Goal: Information Seeking & Learning: Learn about a topic

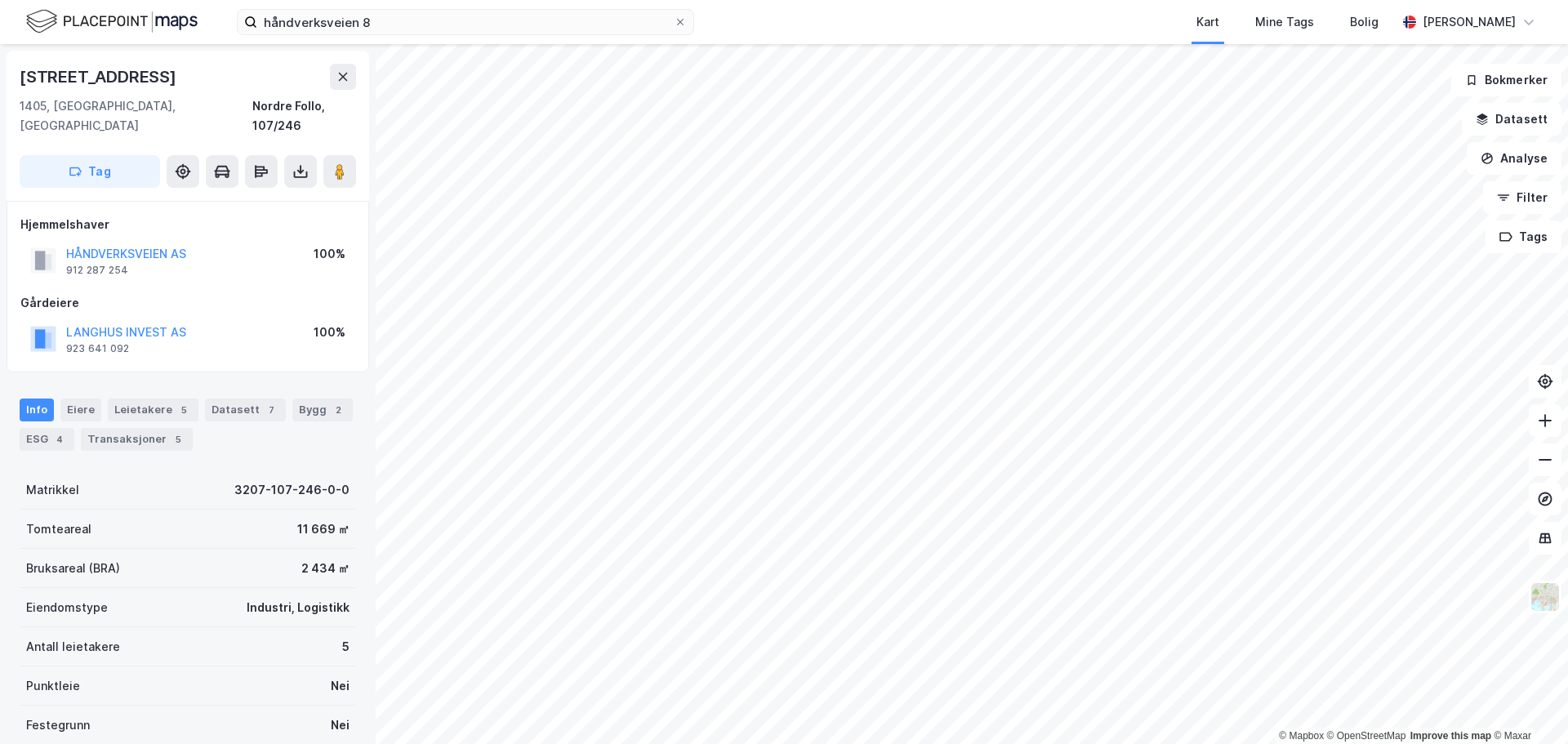
scroll to position [3, 0]
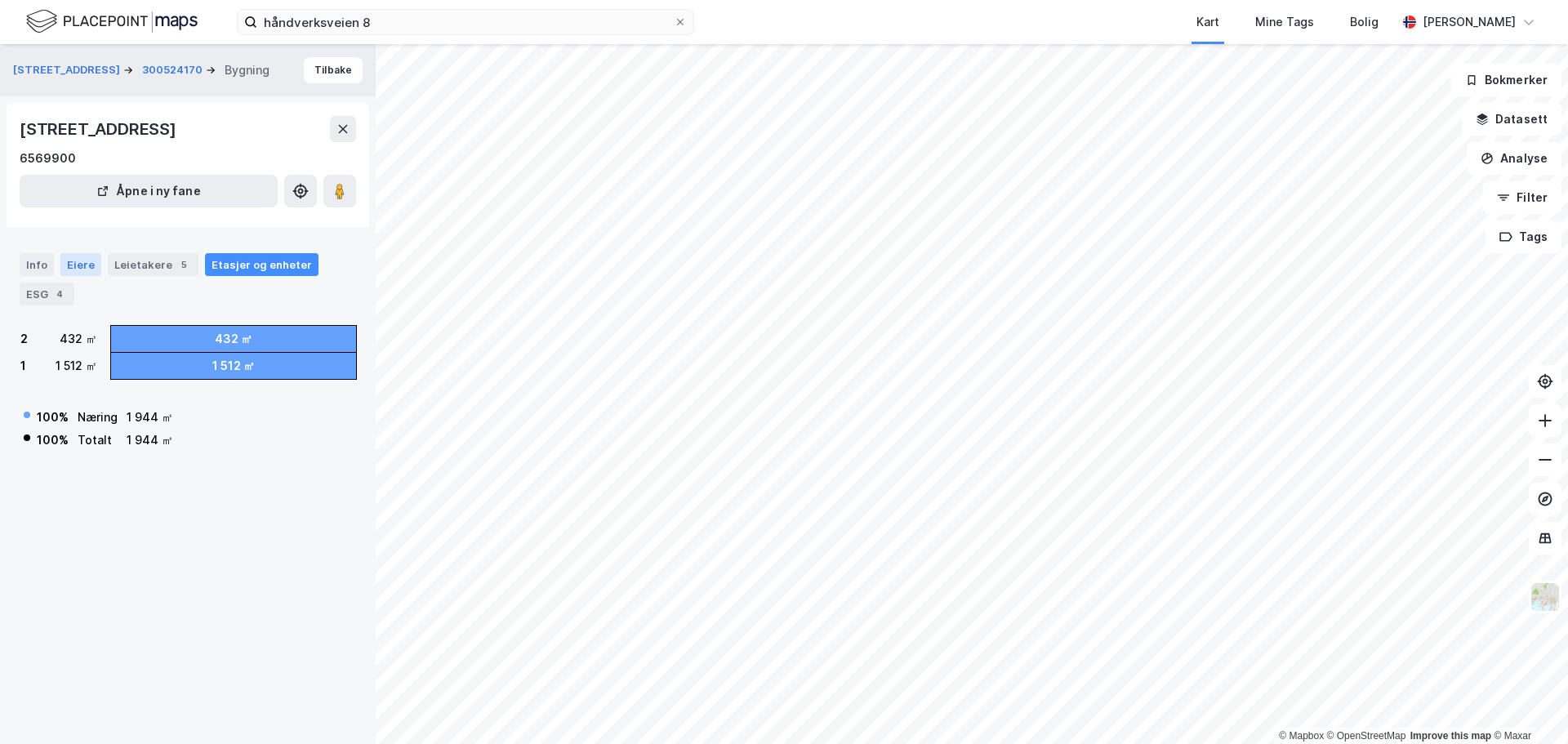
click at [60, 265] on div "Eiere" at bounding box center [81, 264] width 41 height 23
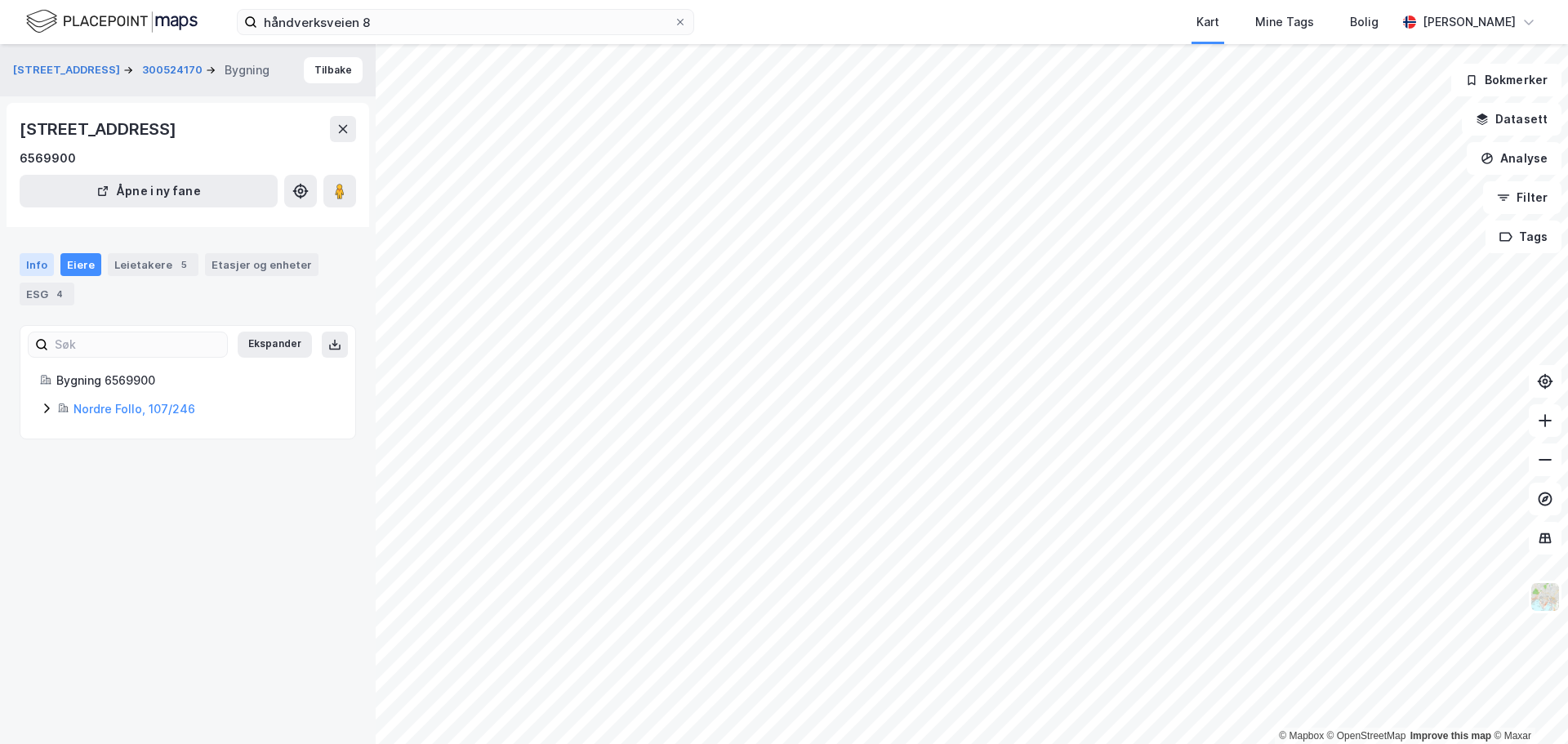
click at [46, 265] on div "Info" at bounding box center [36, 264] width 34 height 23
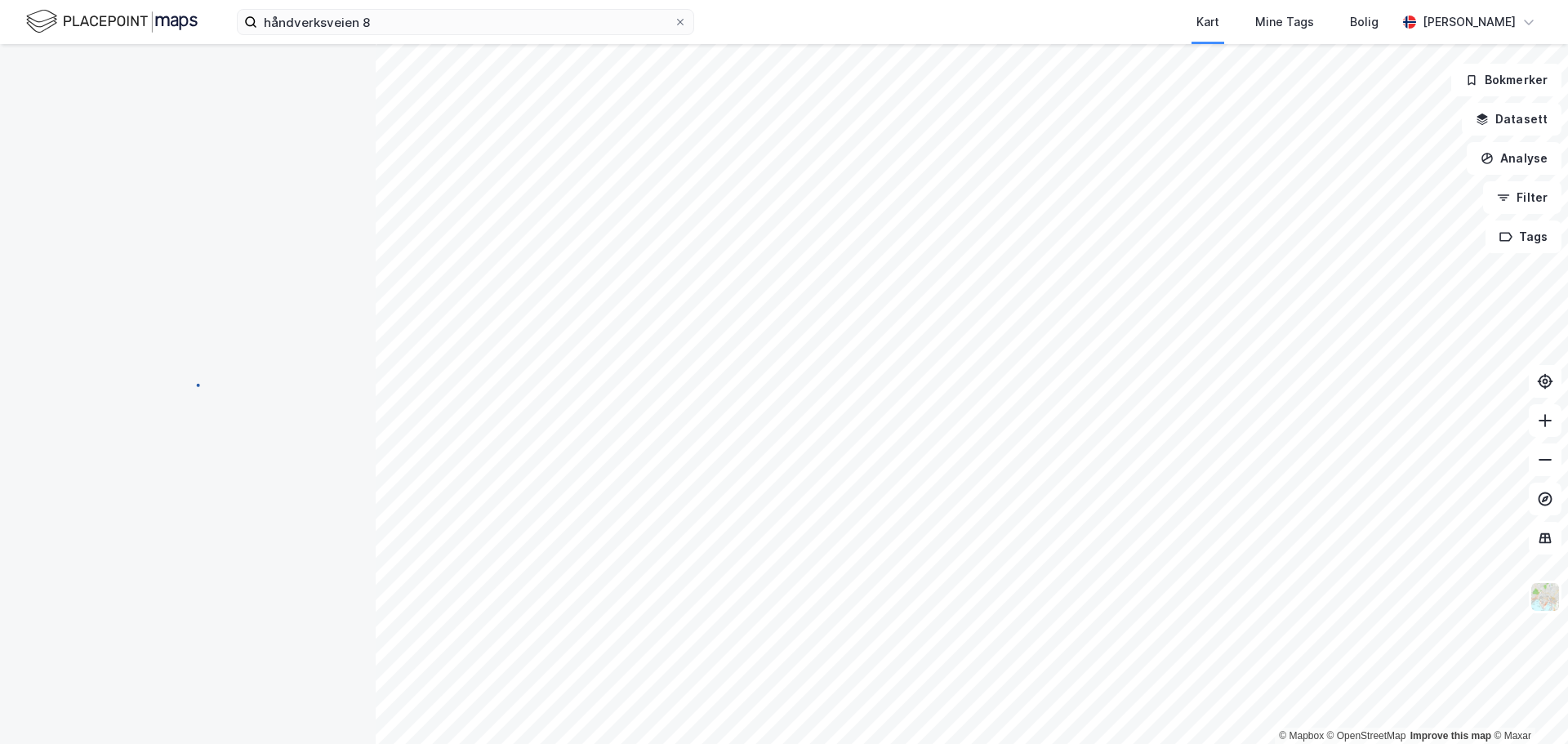
scroll to position [3, 0]
